Goal: Task Accomplishment & Management: Use online tool/utility

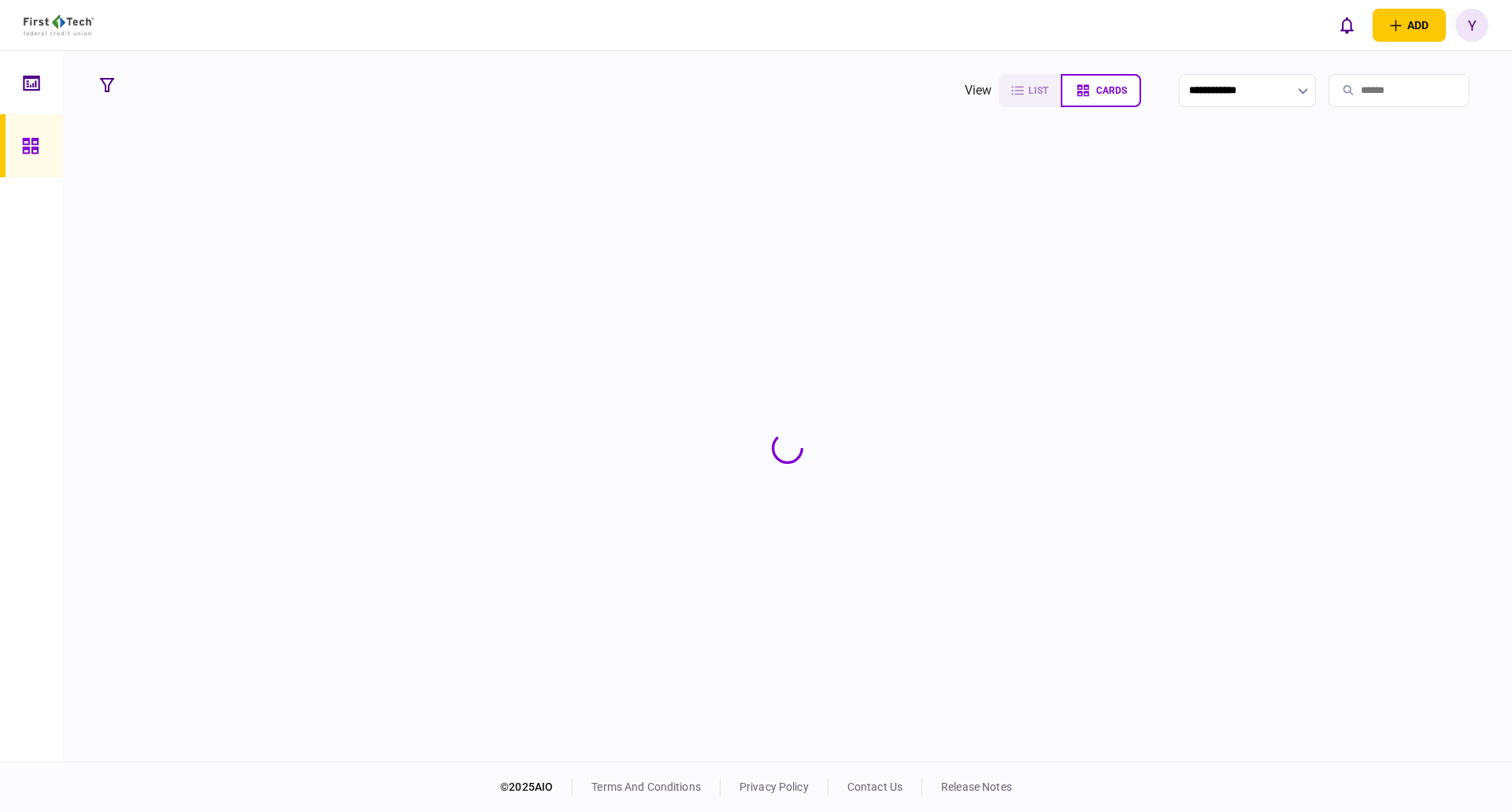
click at [1348, 85] on input "search" at bounding box center [1399, 90] width 141 height 33
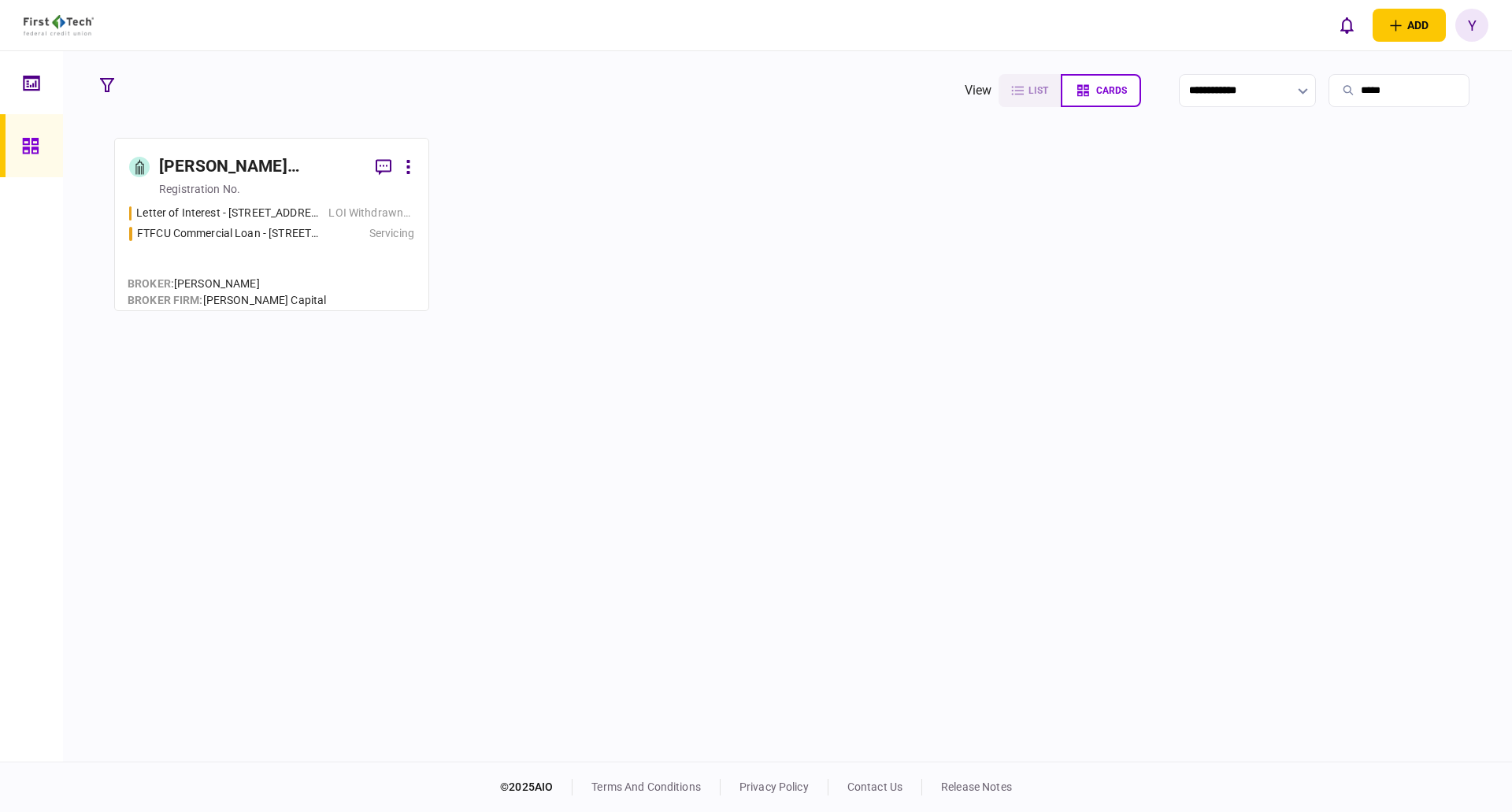
type input "*****"
click at [247, 156] on div "[PERSON_NAME] [PERSON_NAME] Revocable Trust" at bounding box center [261, 166] width 204 height 26
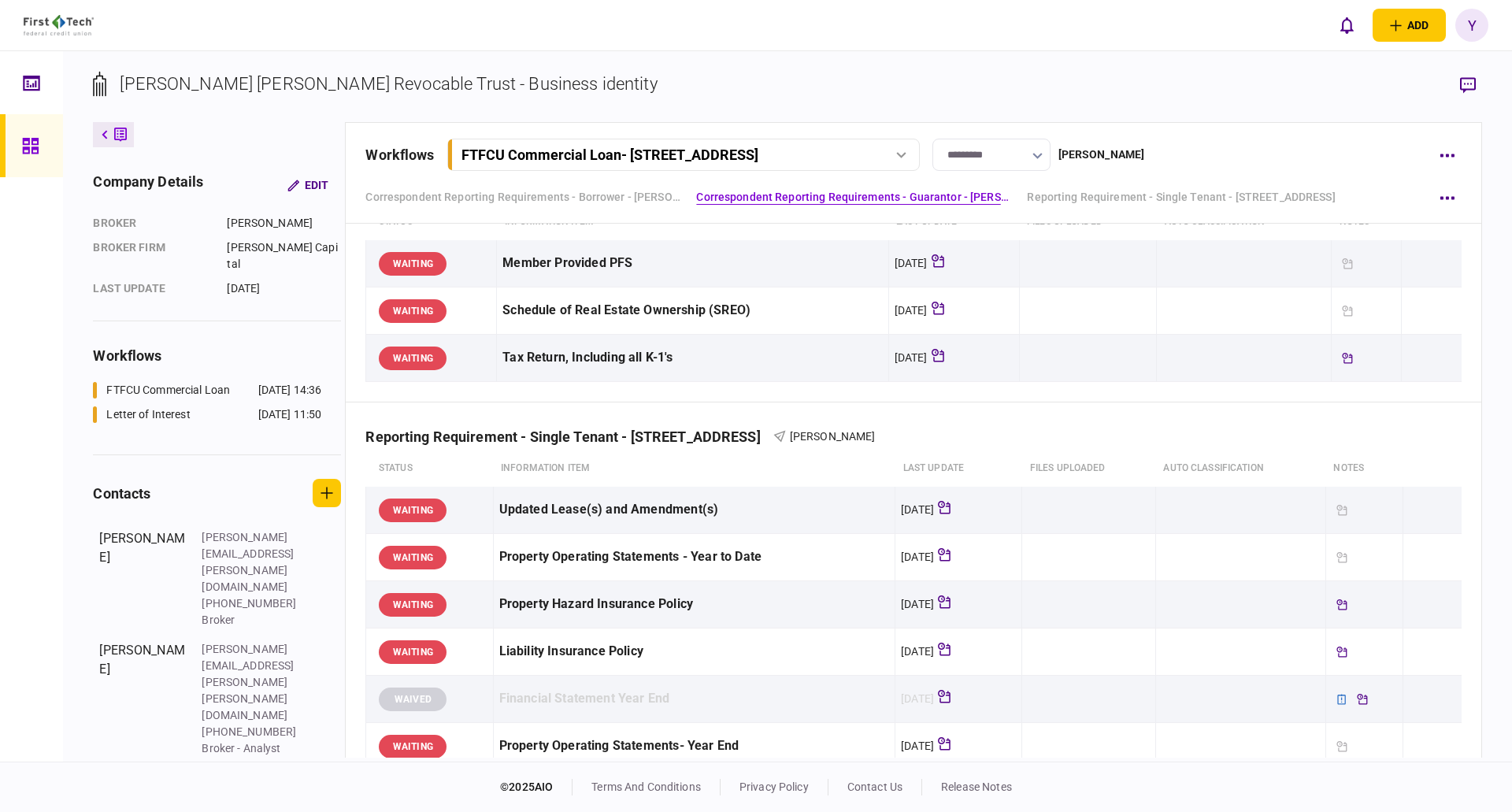
scroll to position [867, 0]
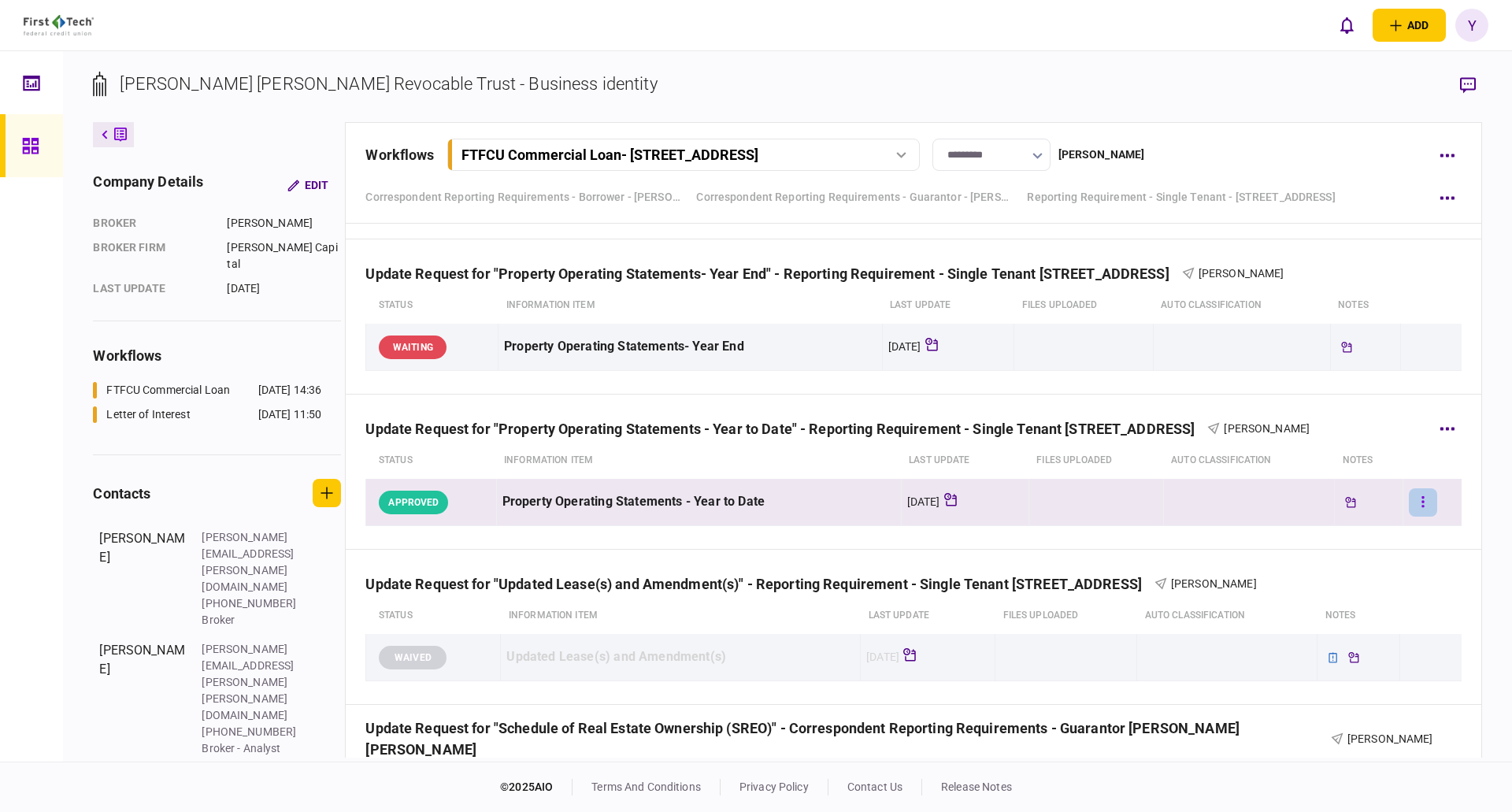
click at [1419, 500] on button "button" at bounding box center [1423, 503] width 28 height 28
click at [752, 357] on div at bounding box center [756, 406] width 1512 height 812
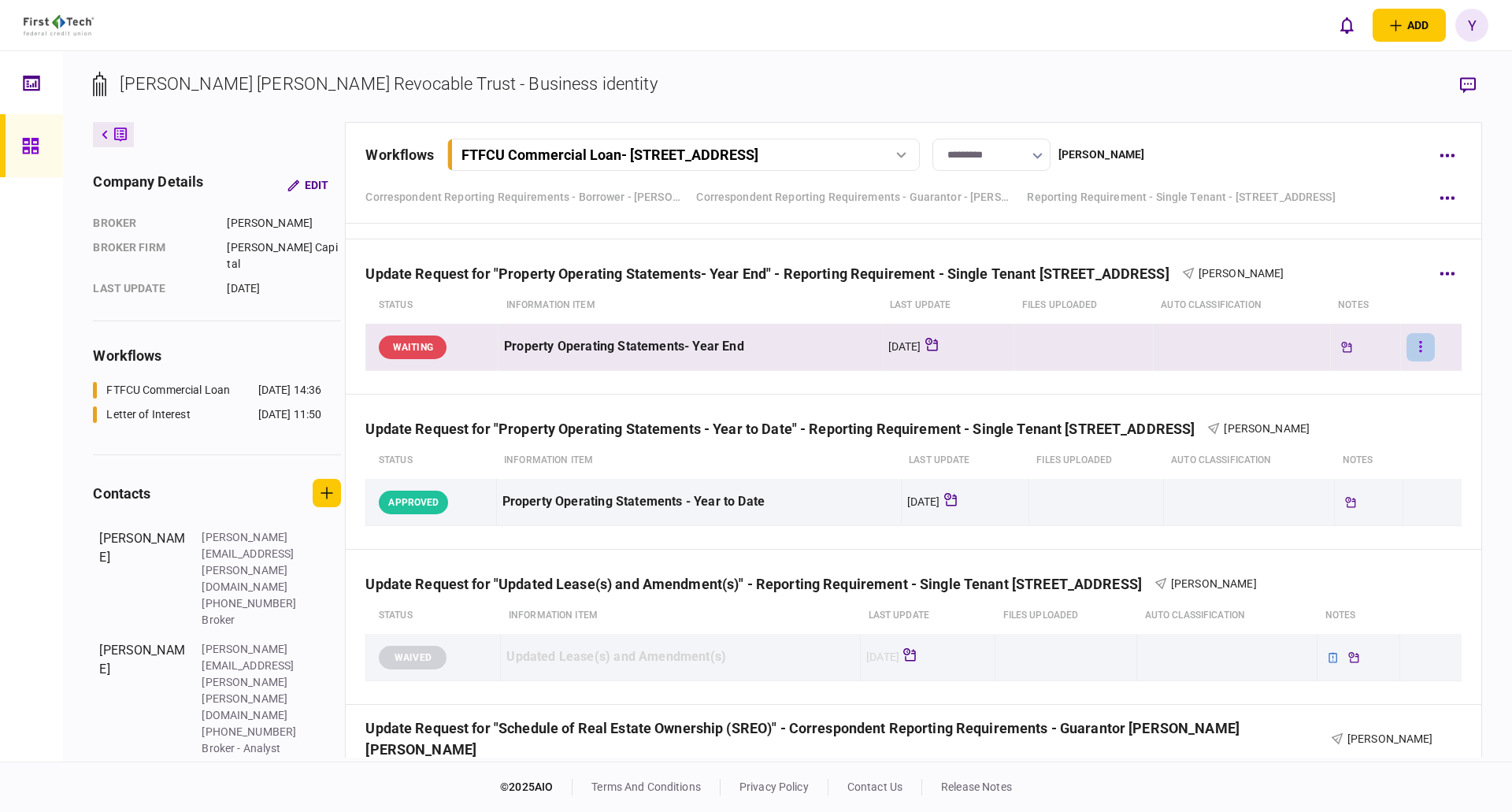
click at [1407, 352] on button "button" at bounding box center [1421, 348] width 28 height 28
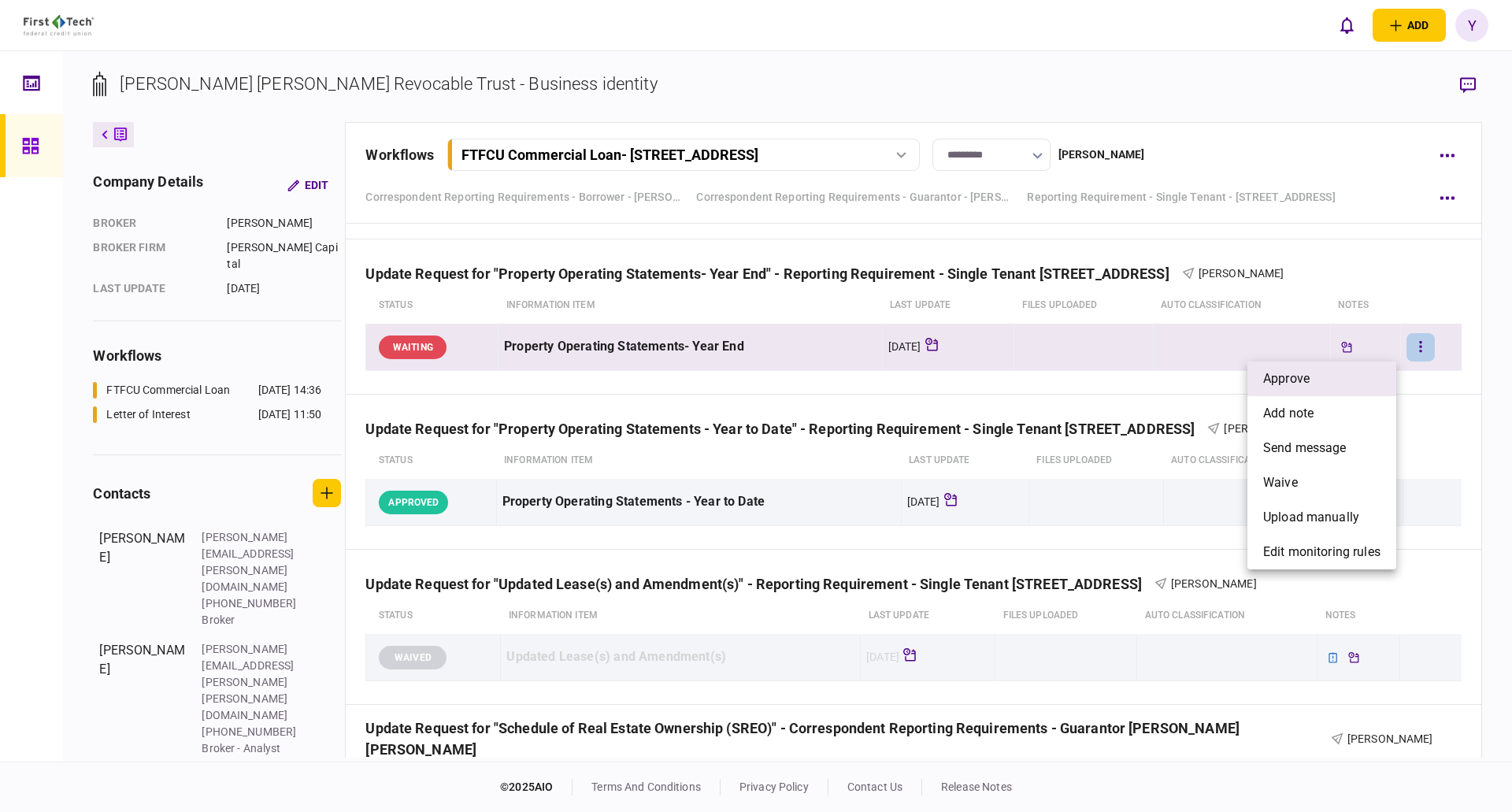
click at [1268, 386] on span "approve" at bounding box center [1286, 379] width 46 height 19
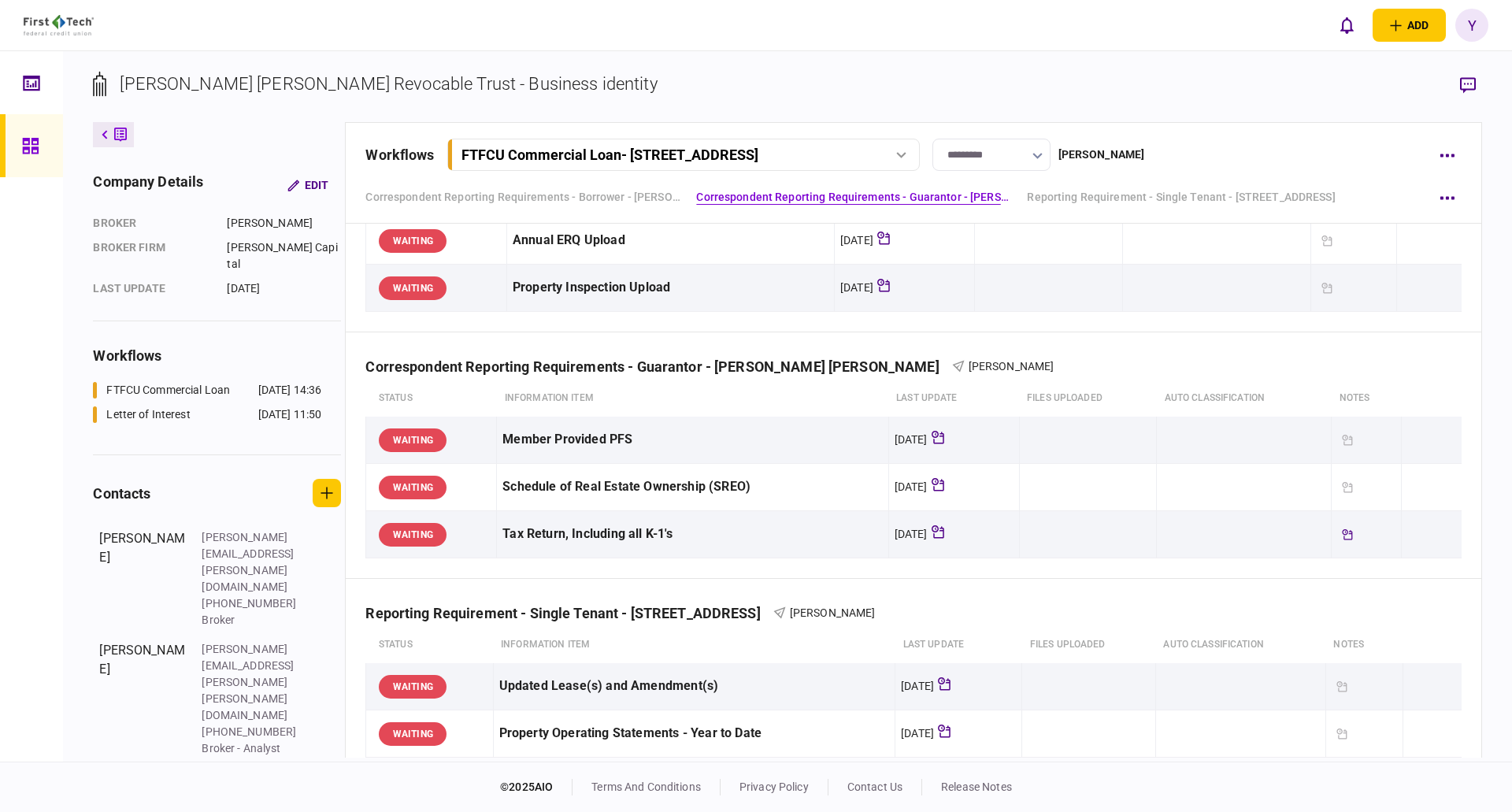
scroll to position [0, 0]
